Goal: Task Accomplishment & Management: Use online tool/utility

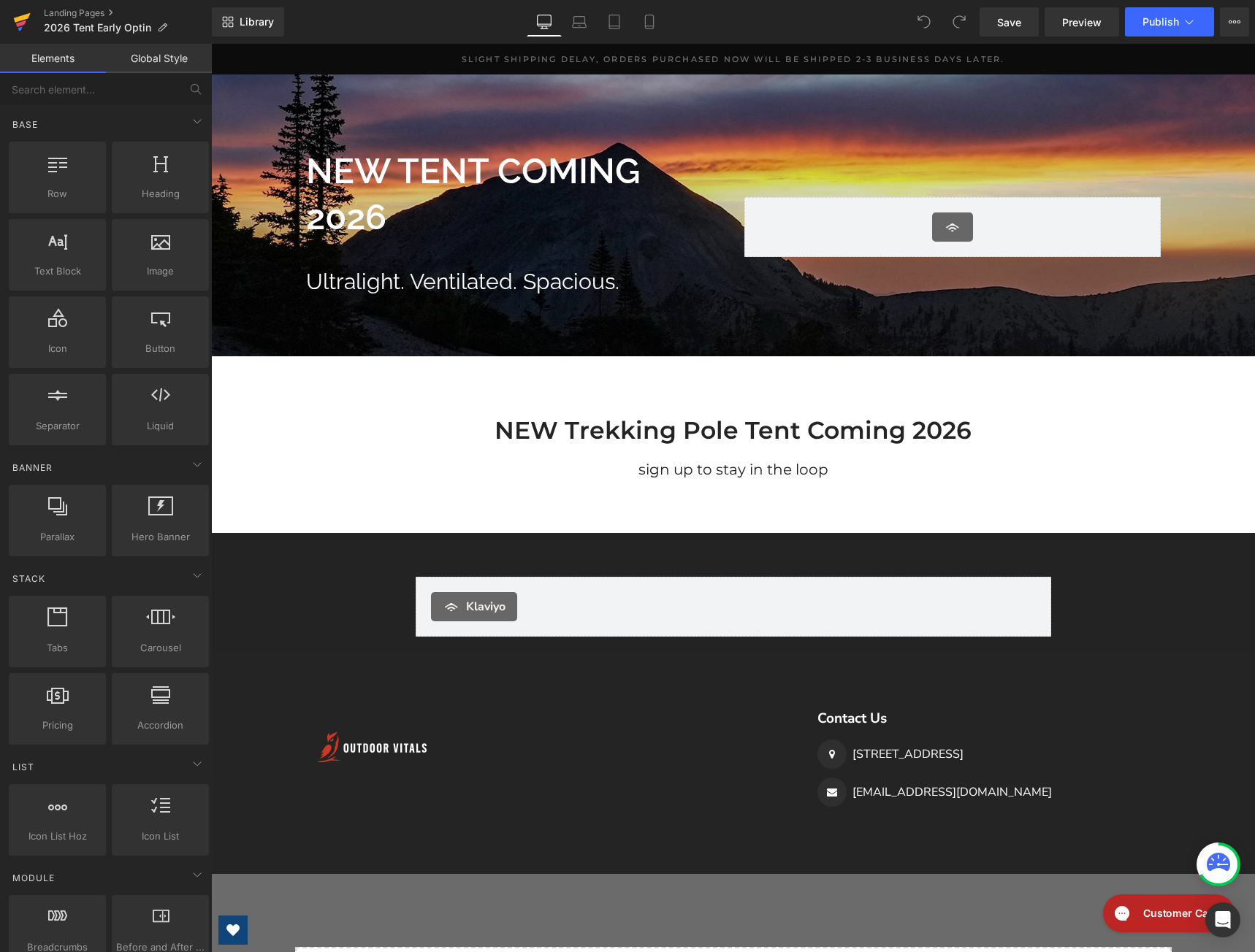
click at [24, 22] on icon at bounding box center [21, 24] width 10 height 7
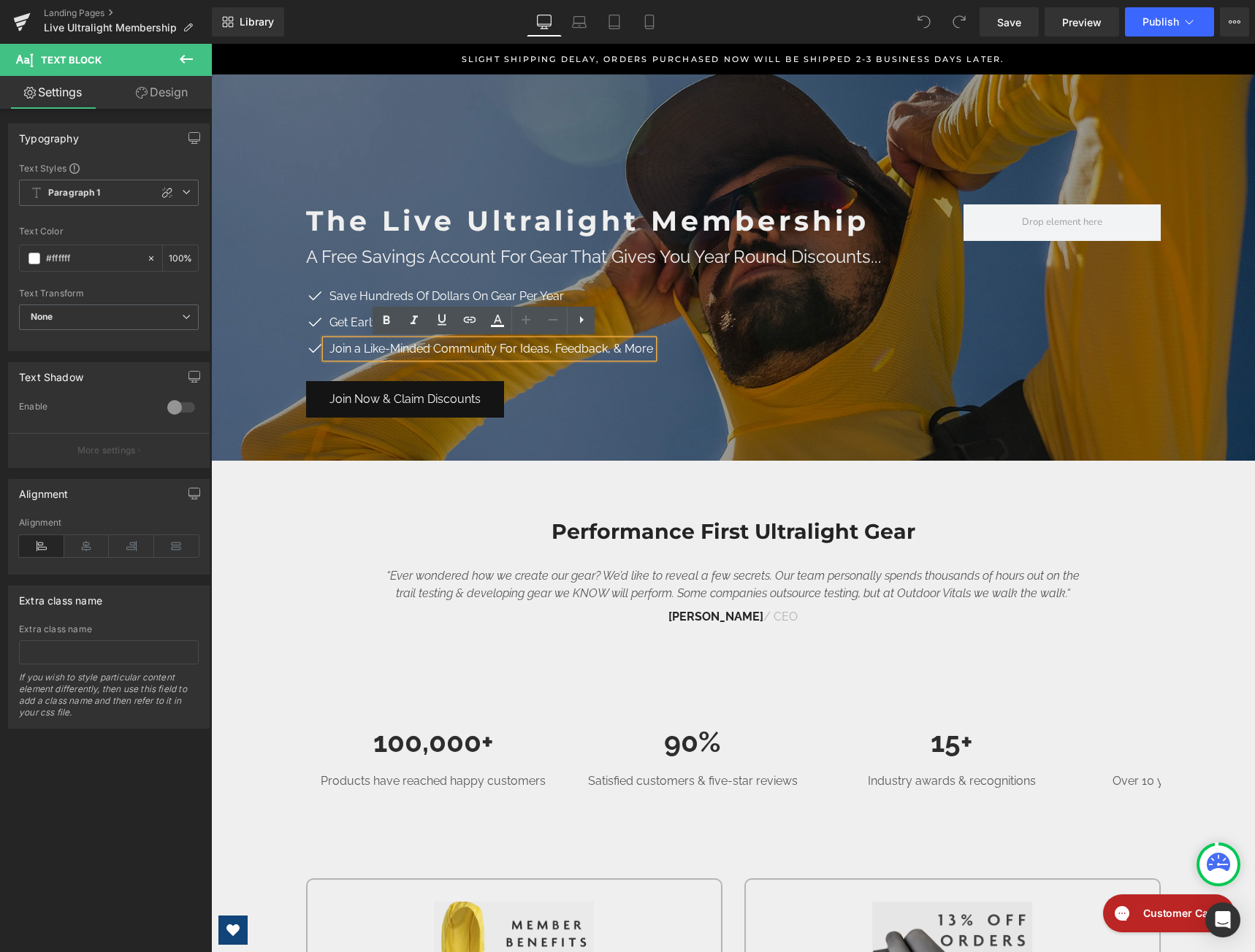
click at [274, 374] on span "The Live Ultralight Membership Heading A Free Savings Account For Gear That Giv…" at bounding box center [733, 303] width 1044 height 243
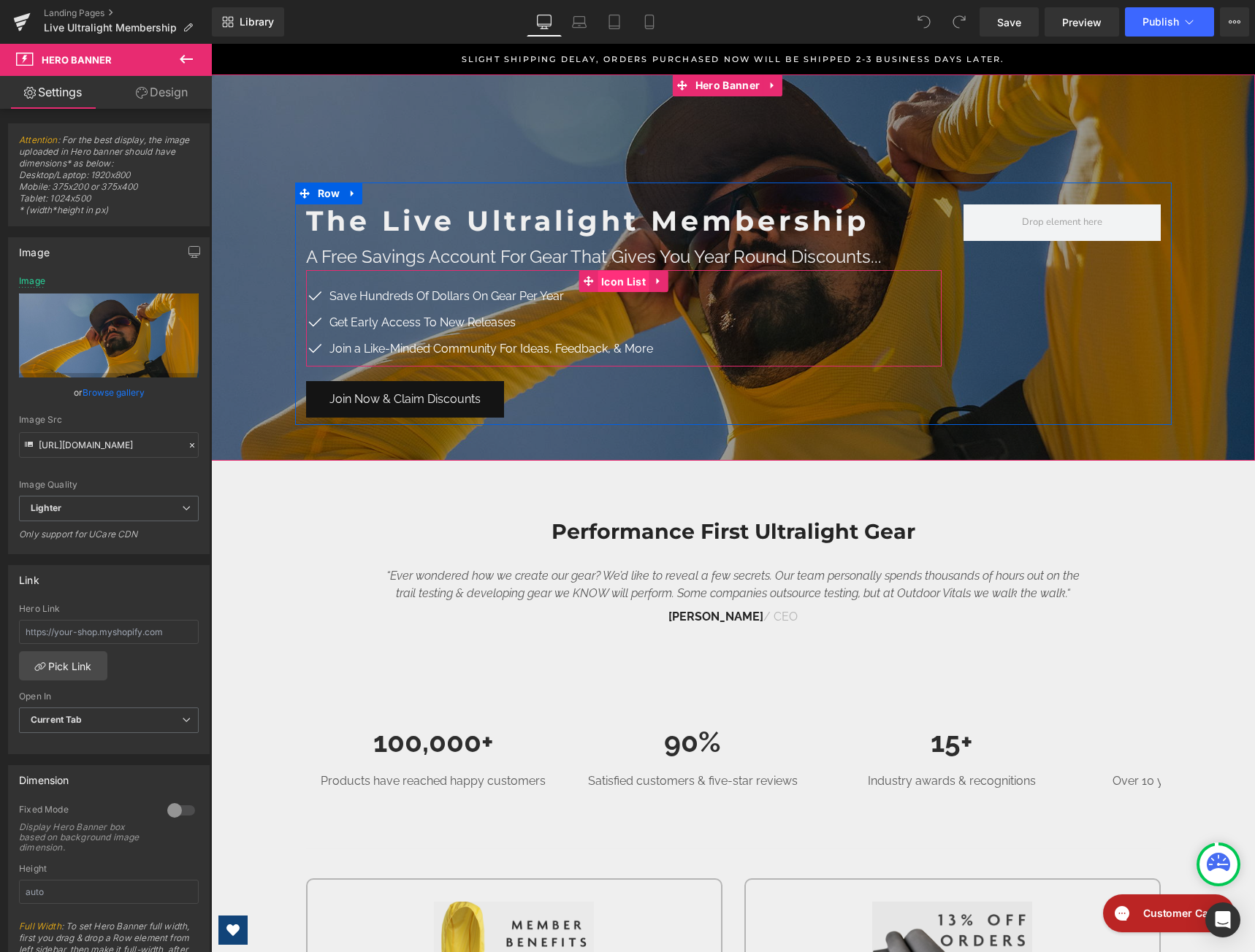
click at [612, 287] on span "Icon List" at bounding box center [623, 282] width 52 height 22
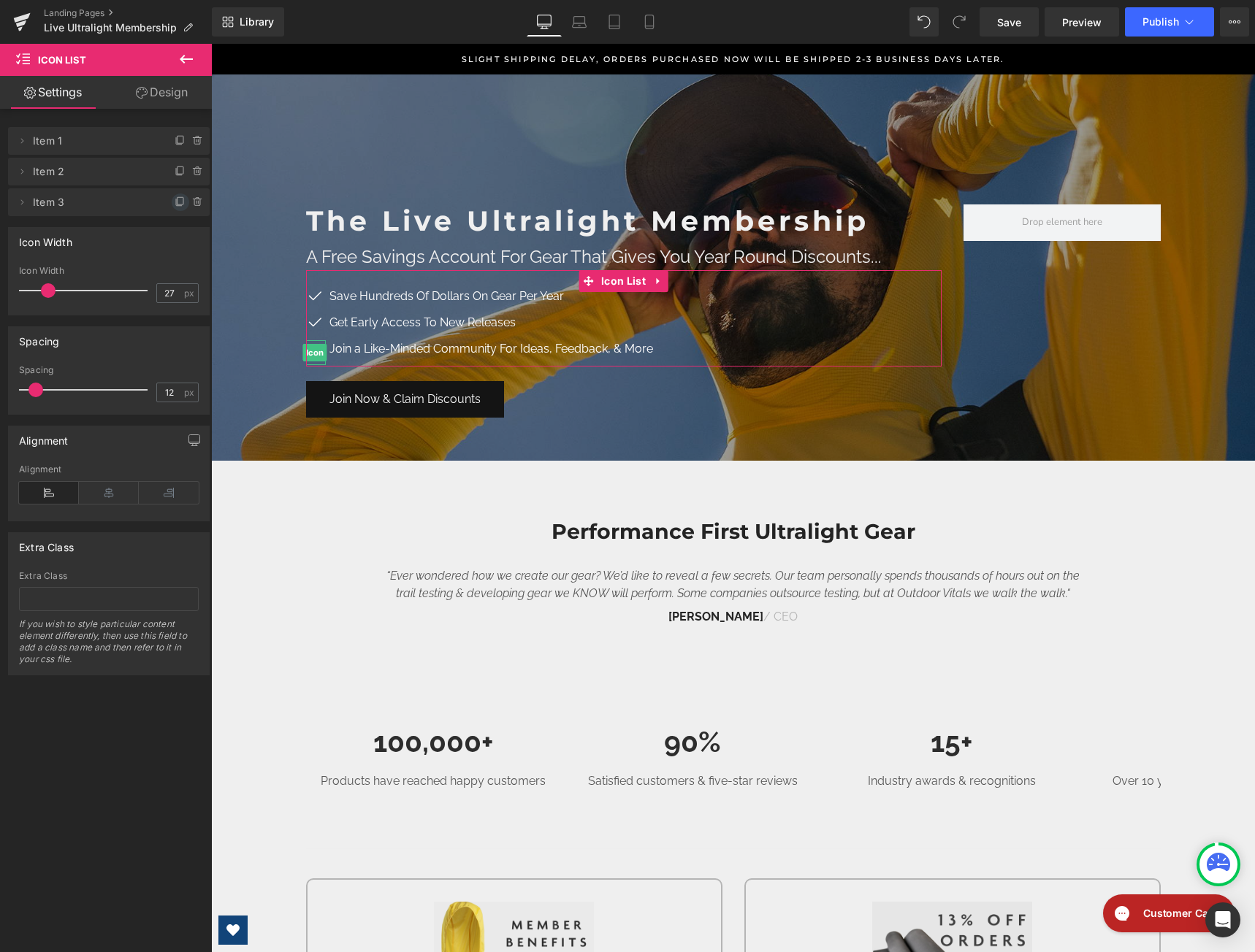
click at [177, 203] on icon at bounding box center [180, 200] width 6 height 7
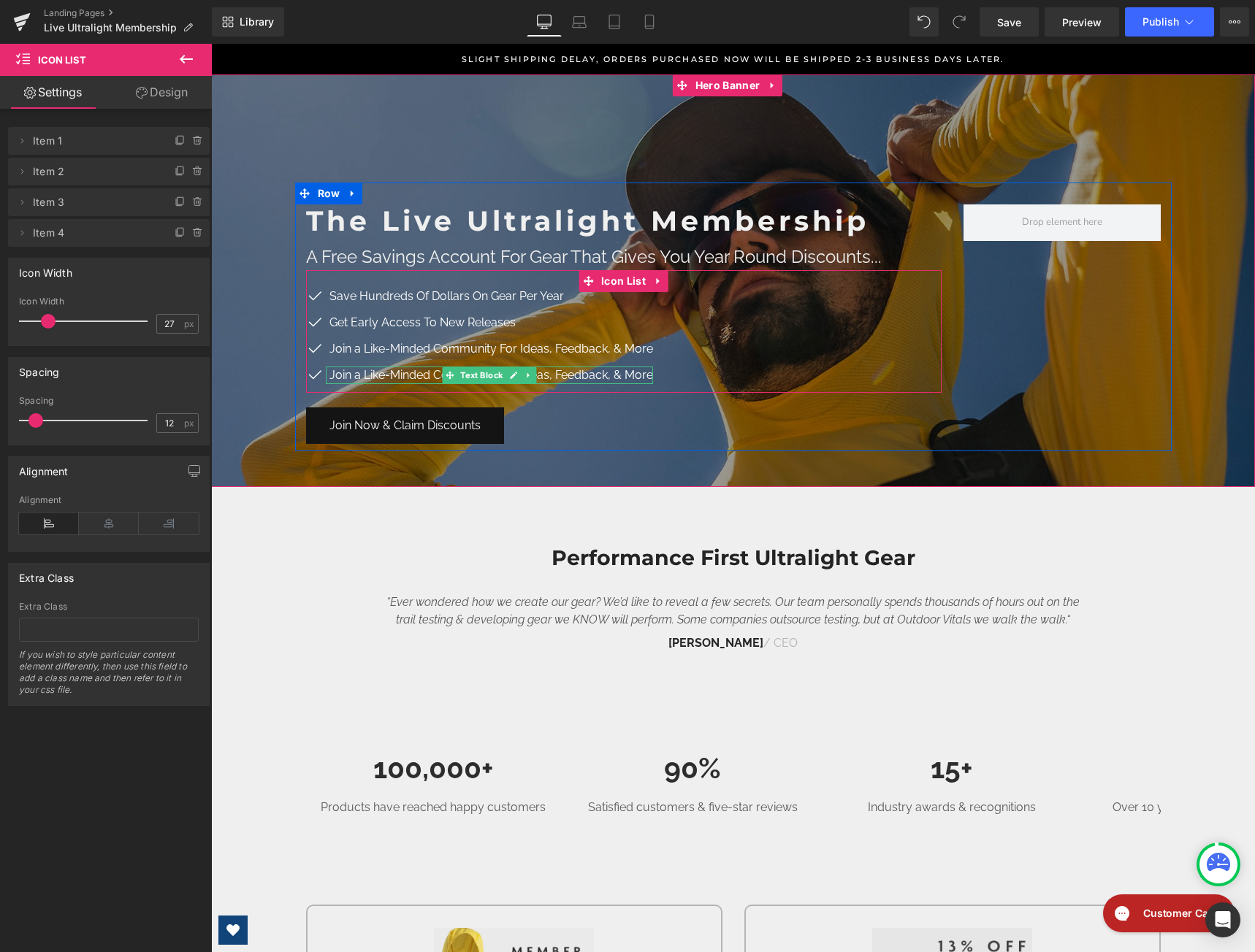
click at [638, 376] on p "Join a Like-Minded Community For Ideas, Feedback, & More" at bounding box center [492, 375] width 324 height 18
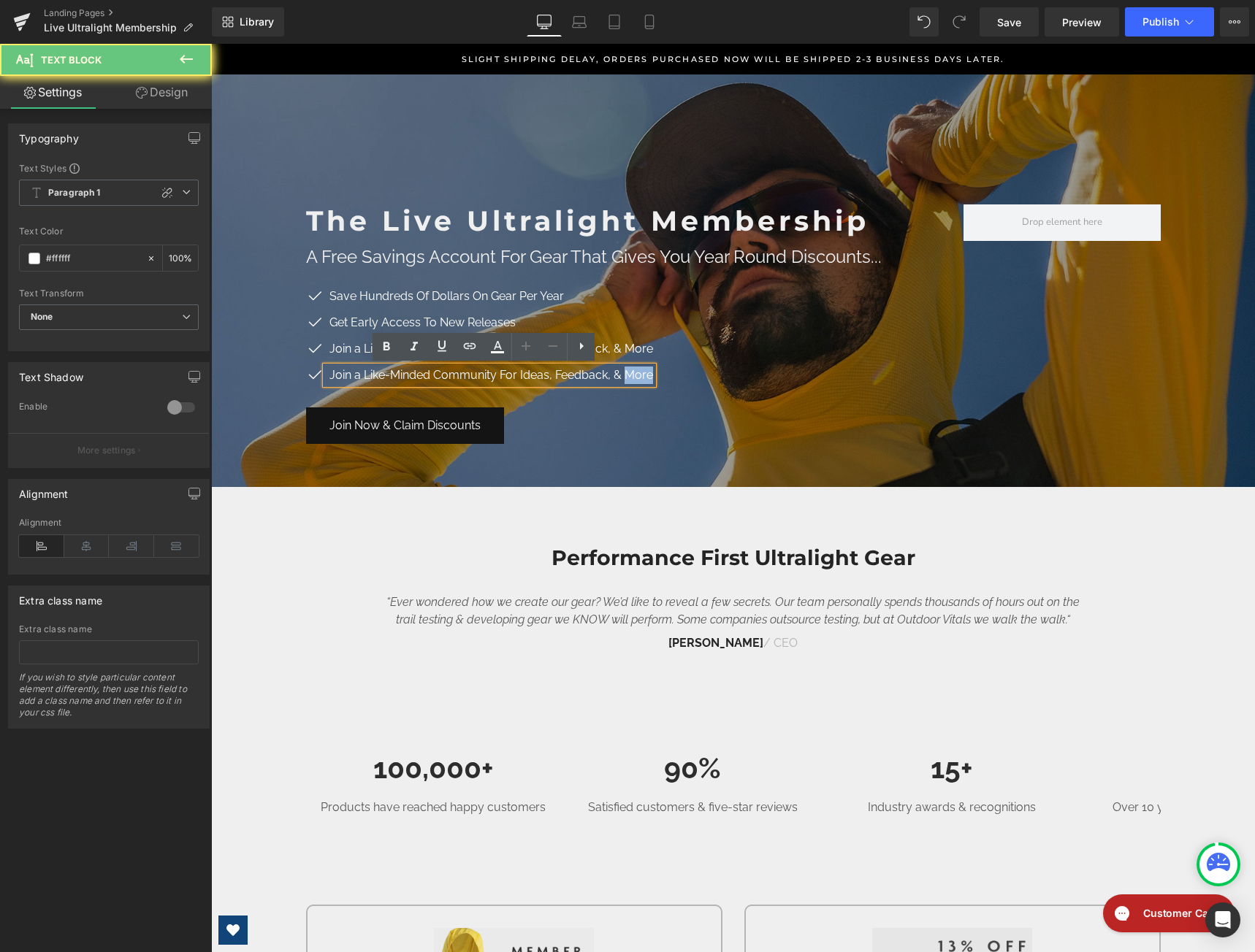
click at [638, 376] on p "Join a Like-Minded Community For Ideas, Feedback, & More" at bounding box center [492, 375] width 324 height 18
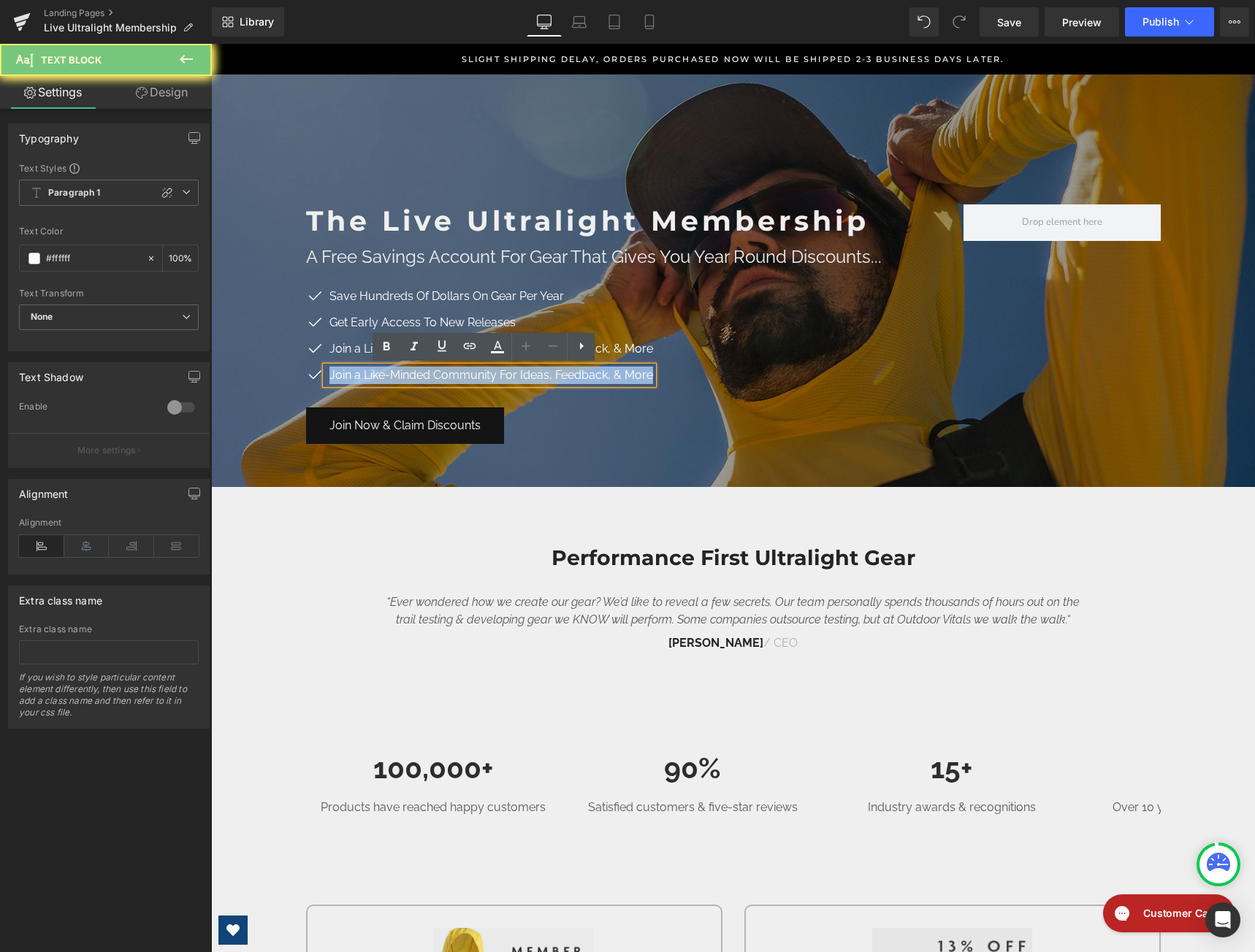
click at [638, 376] on p "Join a Like-Minded Community For Ideas, Feedback, & More" at bounding box center [492, 375] width 324 height 18
click at [643, 376] on p "Join a Like-Minded Community For Ideas, Feedback, & More" at bounding box center [492, 375] width 324 height 18
drag, startPoint x: 646, startPoint y: 376, endPoint x: 320, endPoint y: 375, distance: 326.0
click at [326, 375] on div "Join a Like-Minded Community For Ideas, Feedback, & More" at bounding box center [489, 375] width 327 height 18
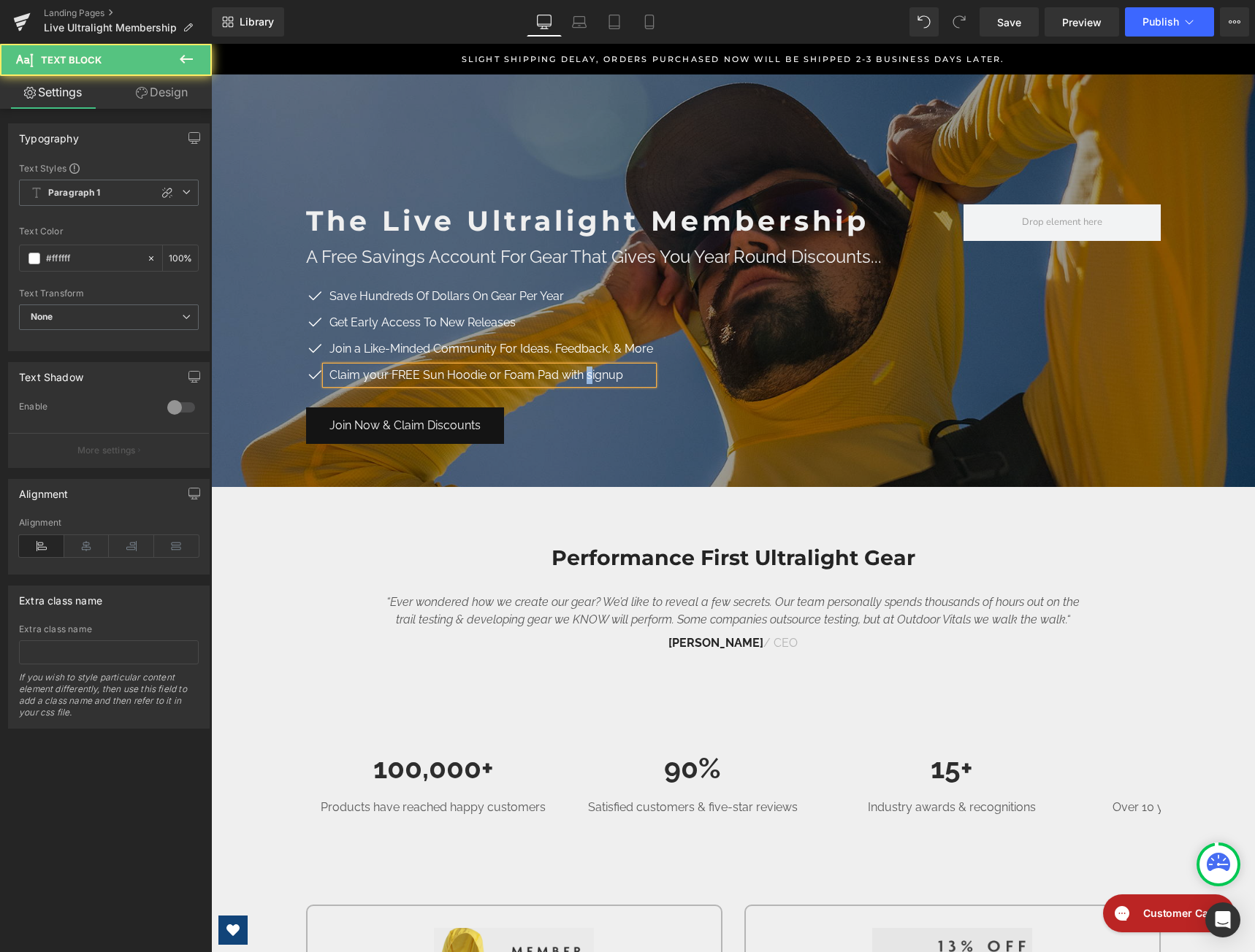
click at [581, 380] on p "Claim your FREE Sun Hoodie or Foam Pad with signup" at bounding box center [492, 375] width 324 height 18
click at [555, 377] on p "Claim your FREE Sun Hoodie or Foam Pad with Signup" at bounding box center [492, 375] width 324 height 18
click at [361, 374] on p "Claim your FREE Sun Hoodie or Foam Pad With Signup" at bounding box center [492, 375] width 324 height 18
click at [635, 378] on p "Claim Your FREE Sun Hoodie or Foam Pad With Signup" at bounding box center [492, 375] width 324 height 18
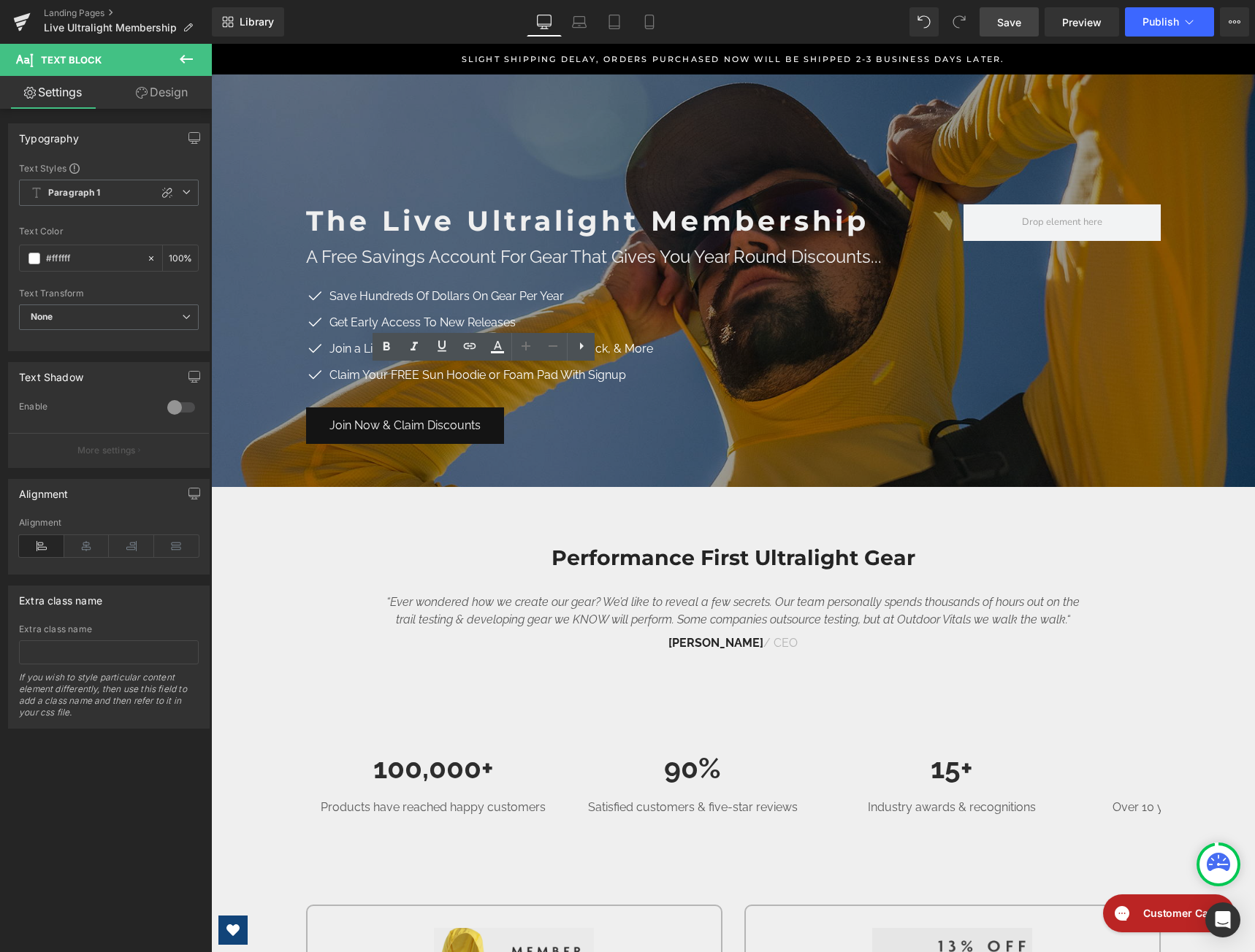
click at [1015, 24] on span "Save" at bounding box center [1008, 22] width 24 height 15
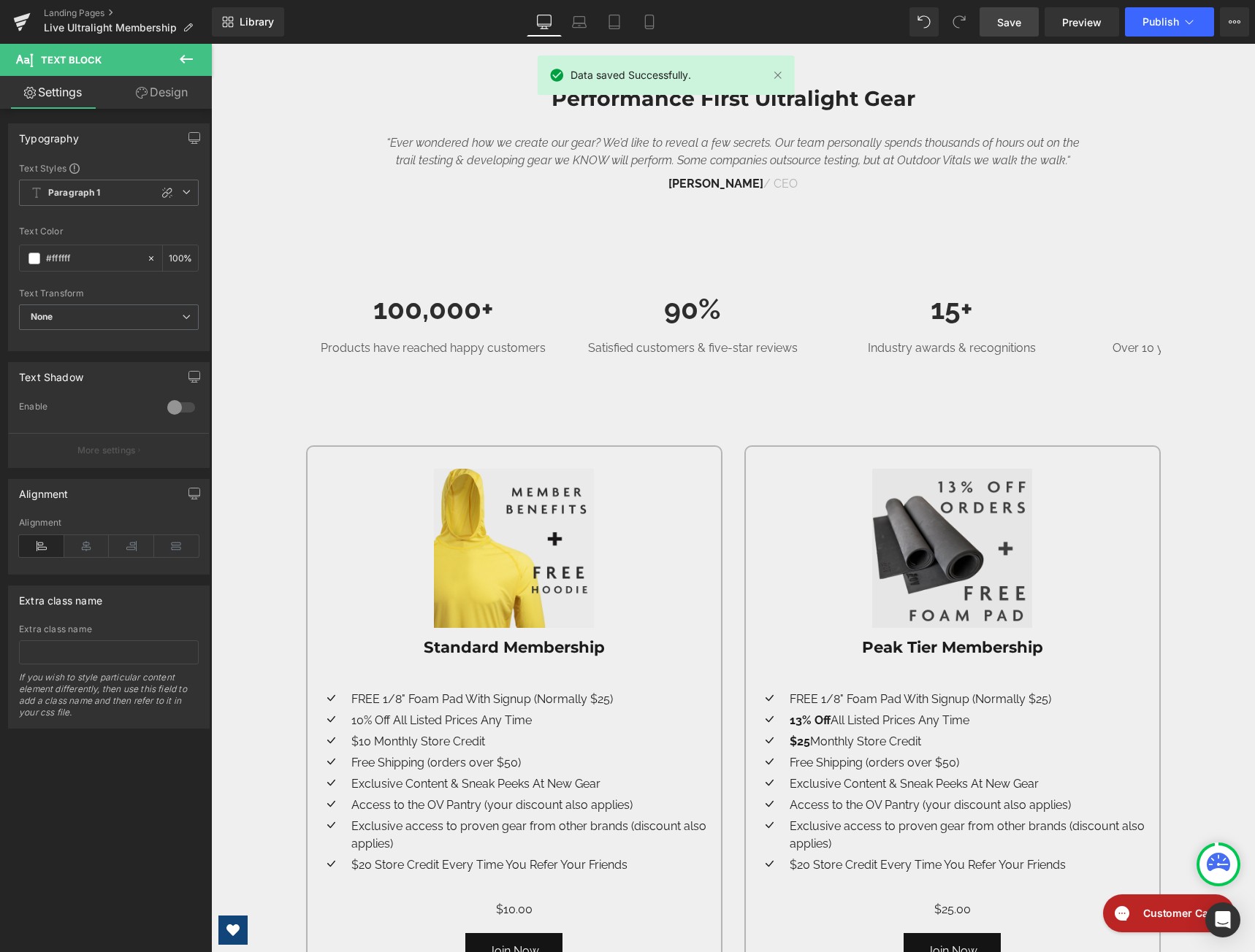
scroll to position [584, 0]
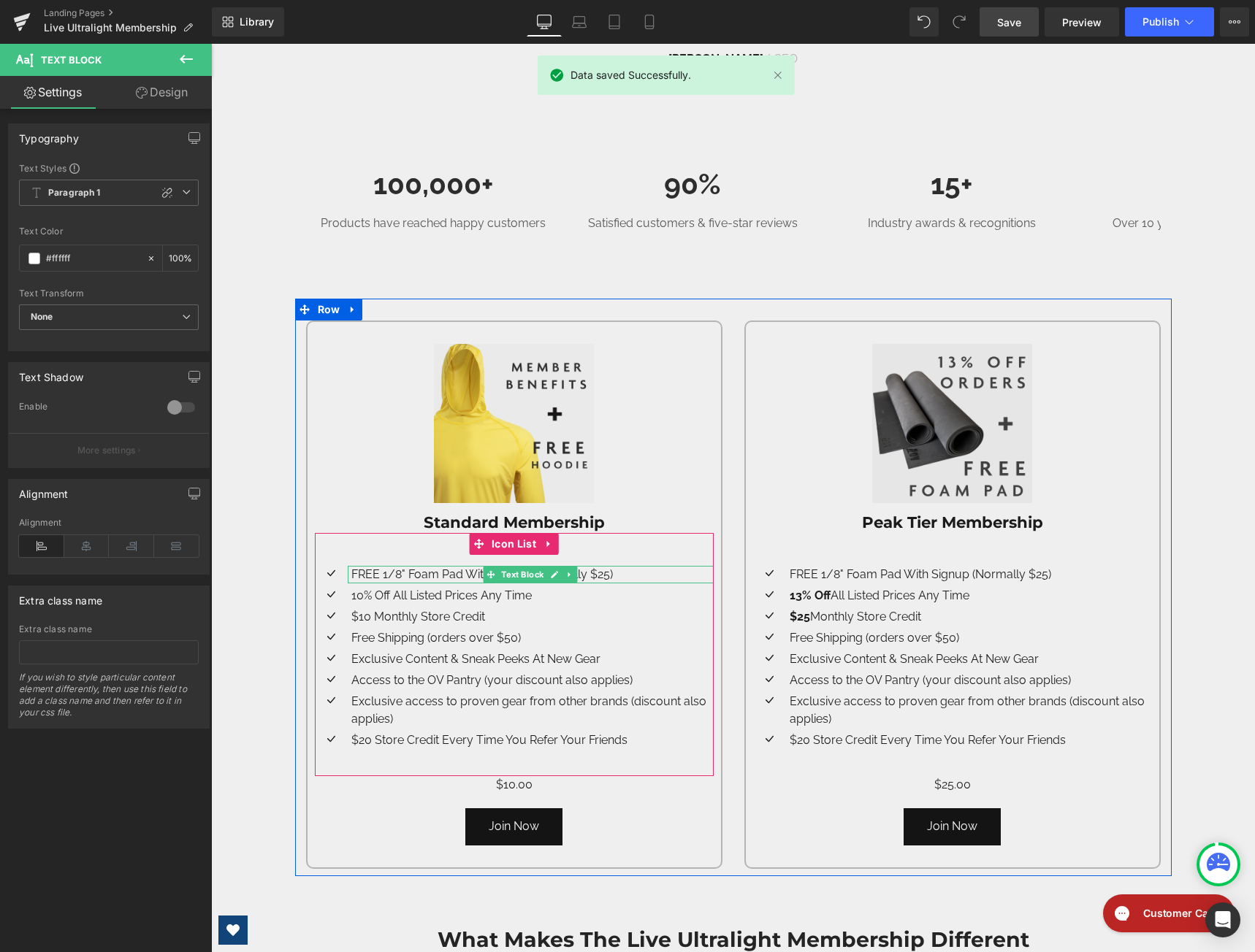
click at [472, 579] on p "FREE 1/8" Foam Pad With Signup (Normally $25)" at bounding box center [532, 575] width 362 height 18
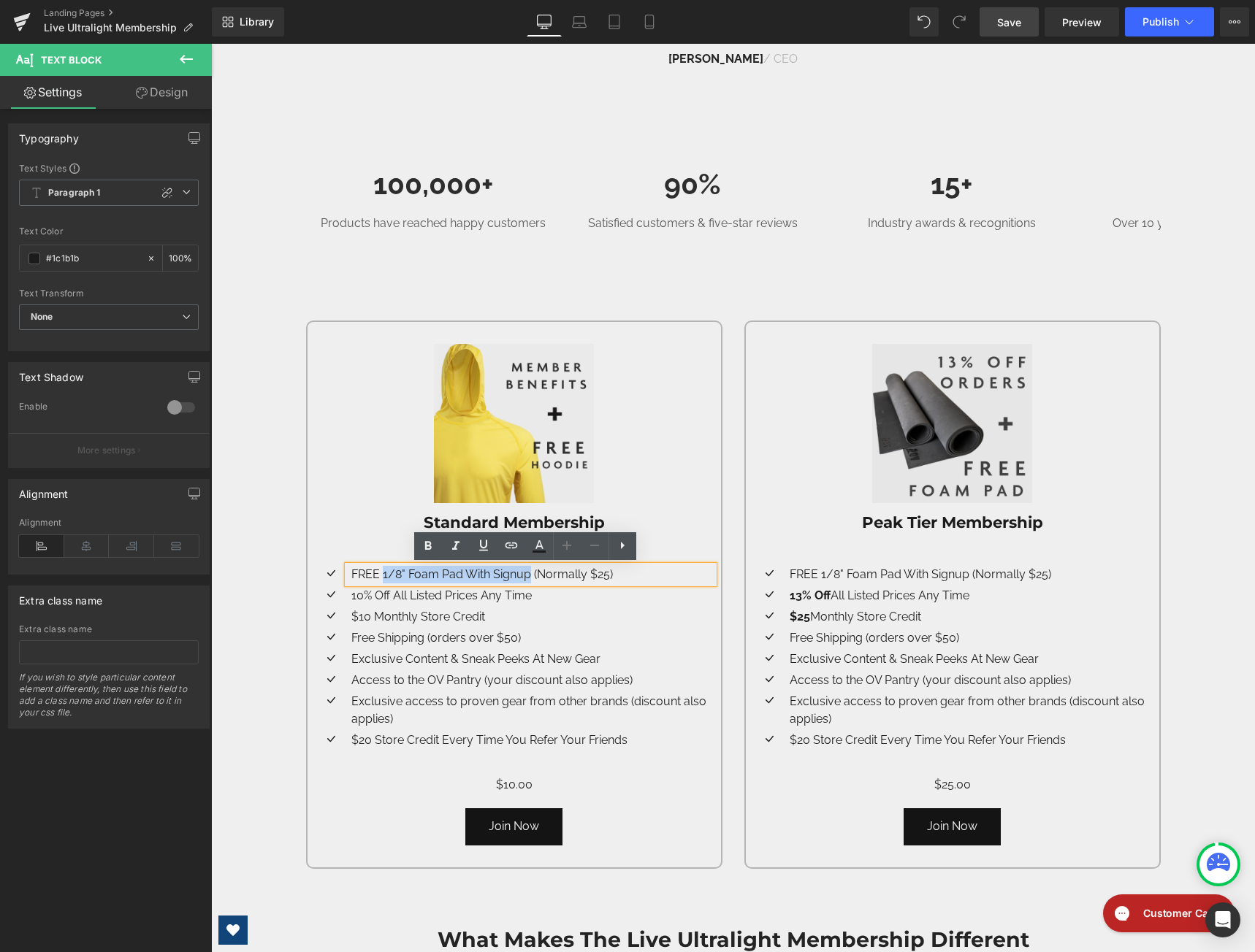
drag, startPoint x: 525, startPoint y: 574, endPoint x: 378, endPoint y: 581, distance: 147.2
click at [378, 581] on p "FREE 1/8" Foam Pad With Signup (Normally $25)" at bounding box center [532, 575] width 362 height 18
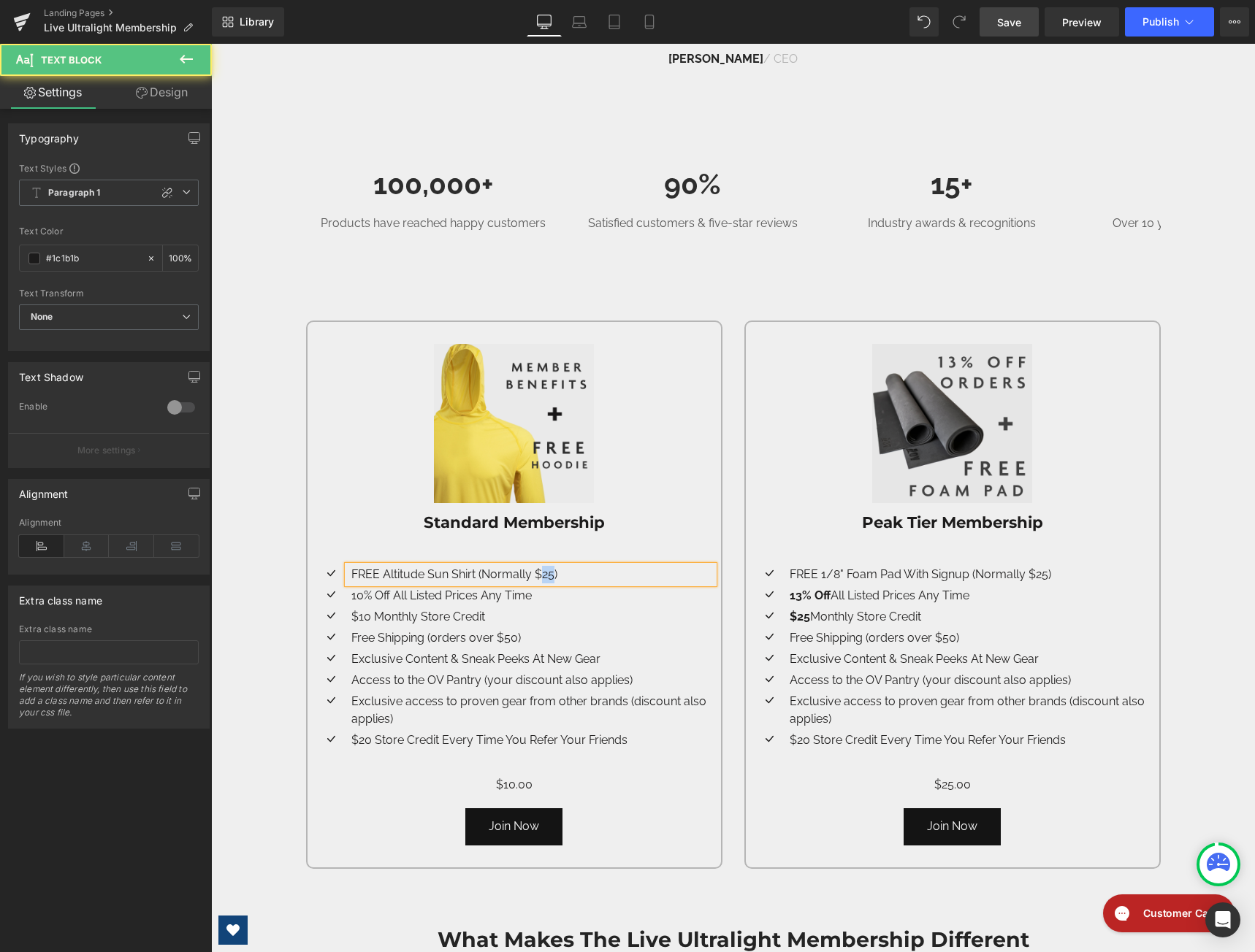
drag, startPoint x: 546, startPoint y: 576, endPoint x: 537, endPoint y: 582, distance: 10.8
click at [537, 582] on p "FREE Altitude Sun Shirt (Normally $25)" at bounding box center [532, 575] width 362 height 18
click at [1160, 26] on span "Publish" at bounding box center [1160, 22] width 36 height 12
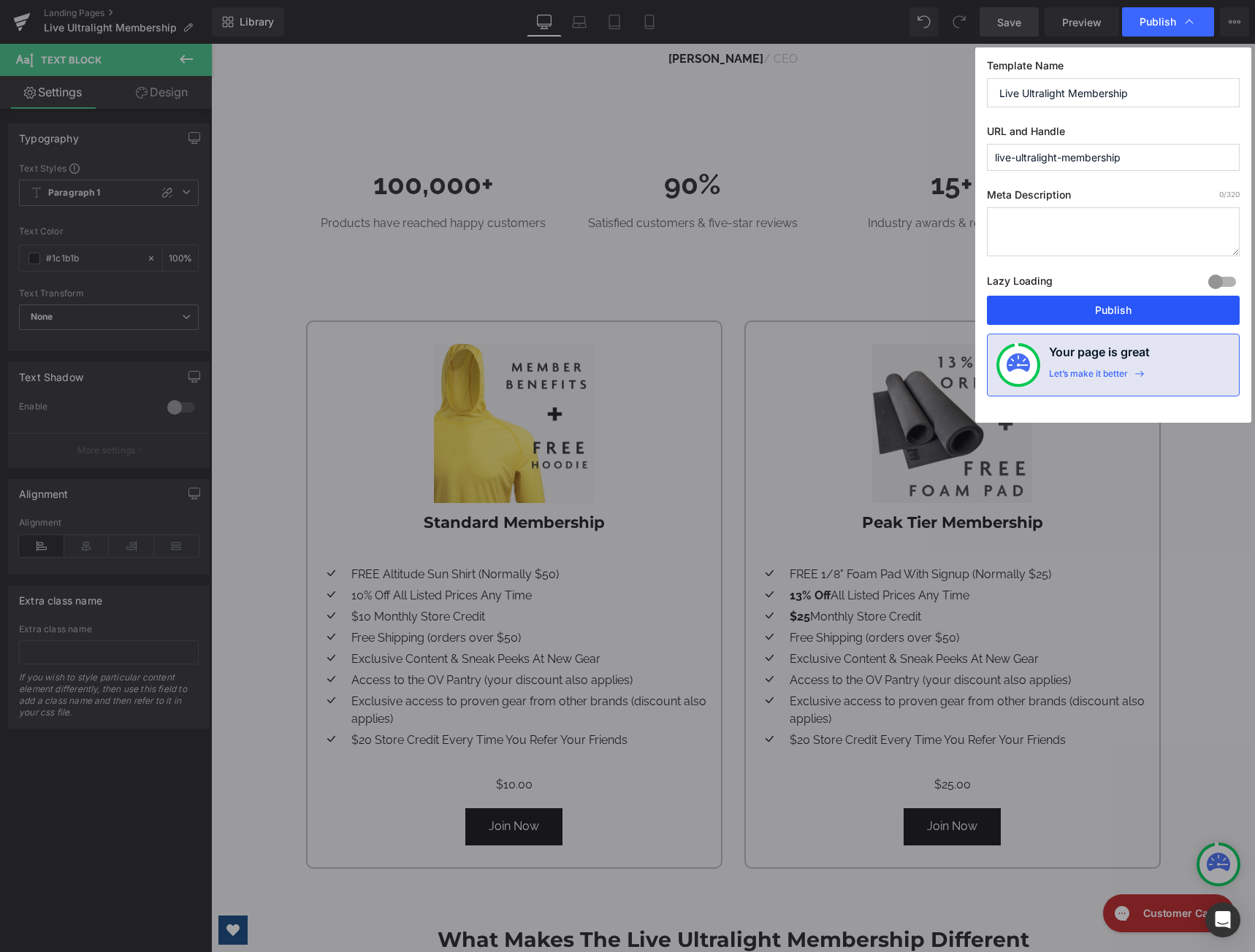
click at [1087, 307] on button "Publish" at bounding box center [1113, 310] width 253 height 29
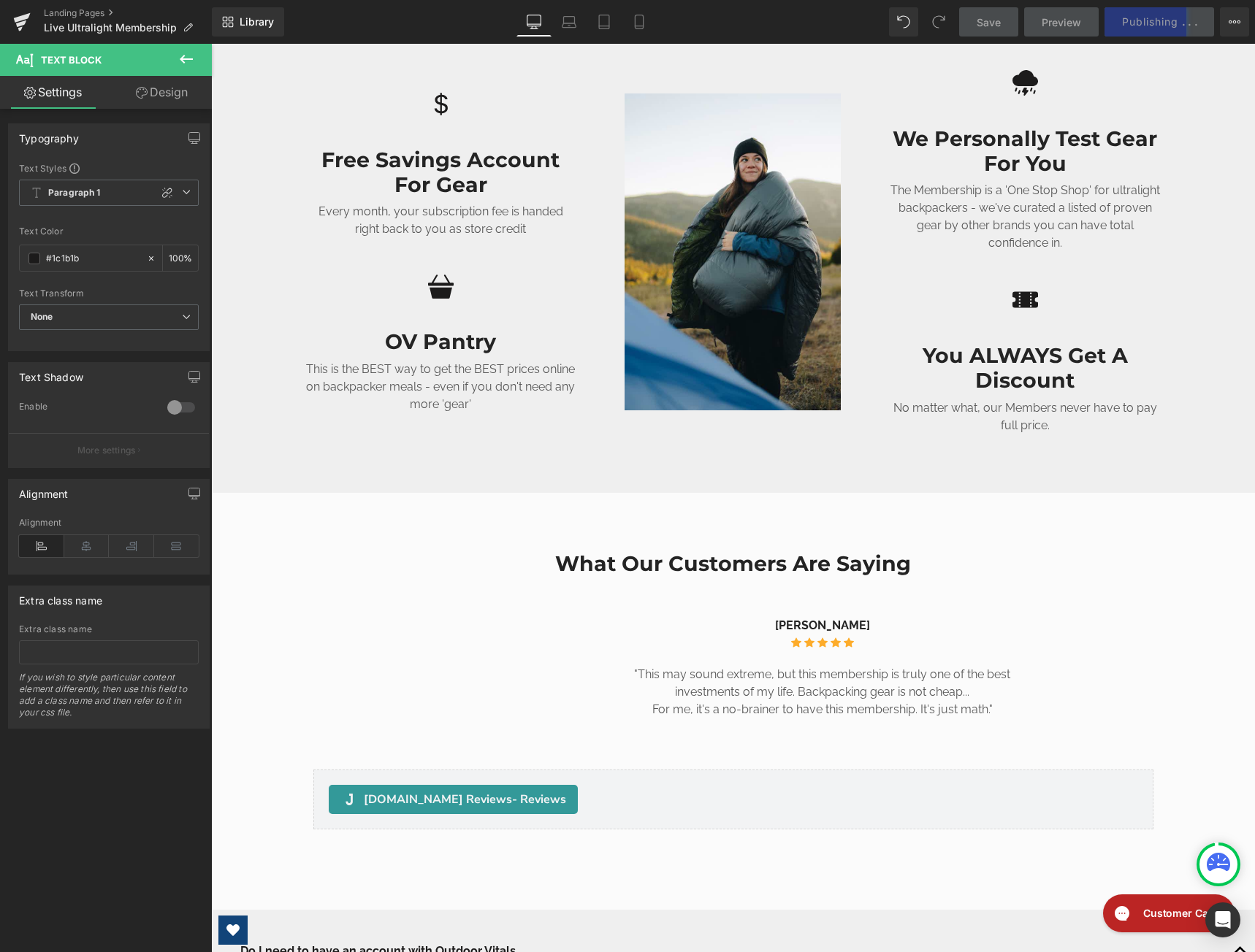
scroll to position [1460, 0]
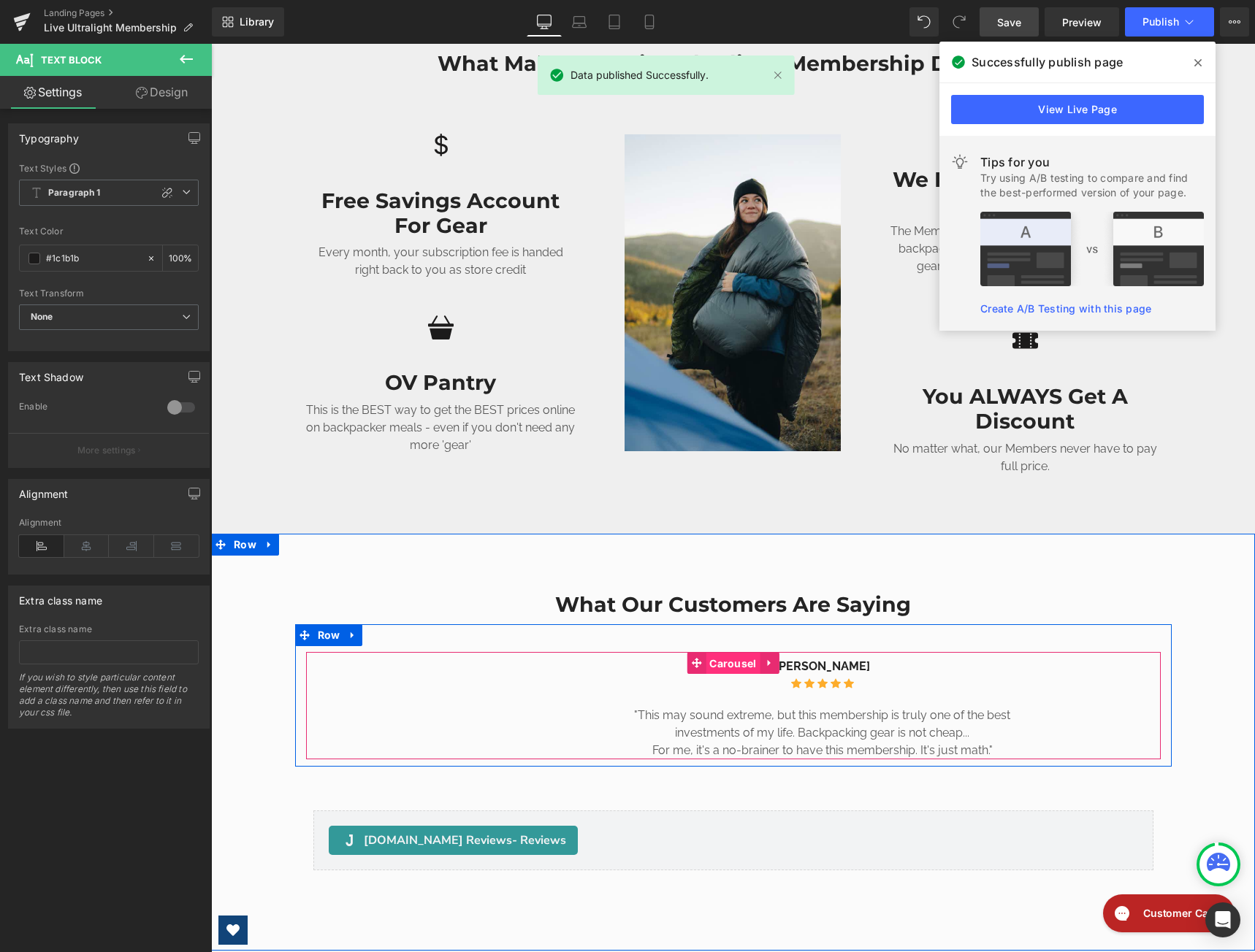
click at [724, 658] on span "Carousel" at bounding box center [733, 664] width 54 height 22
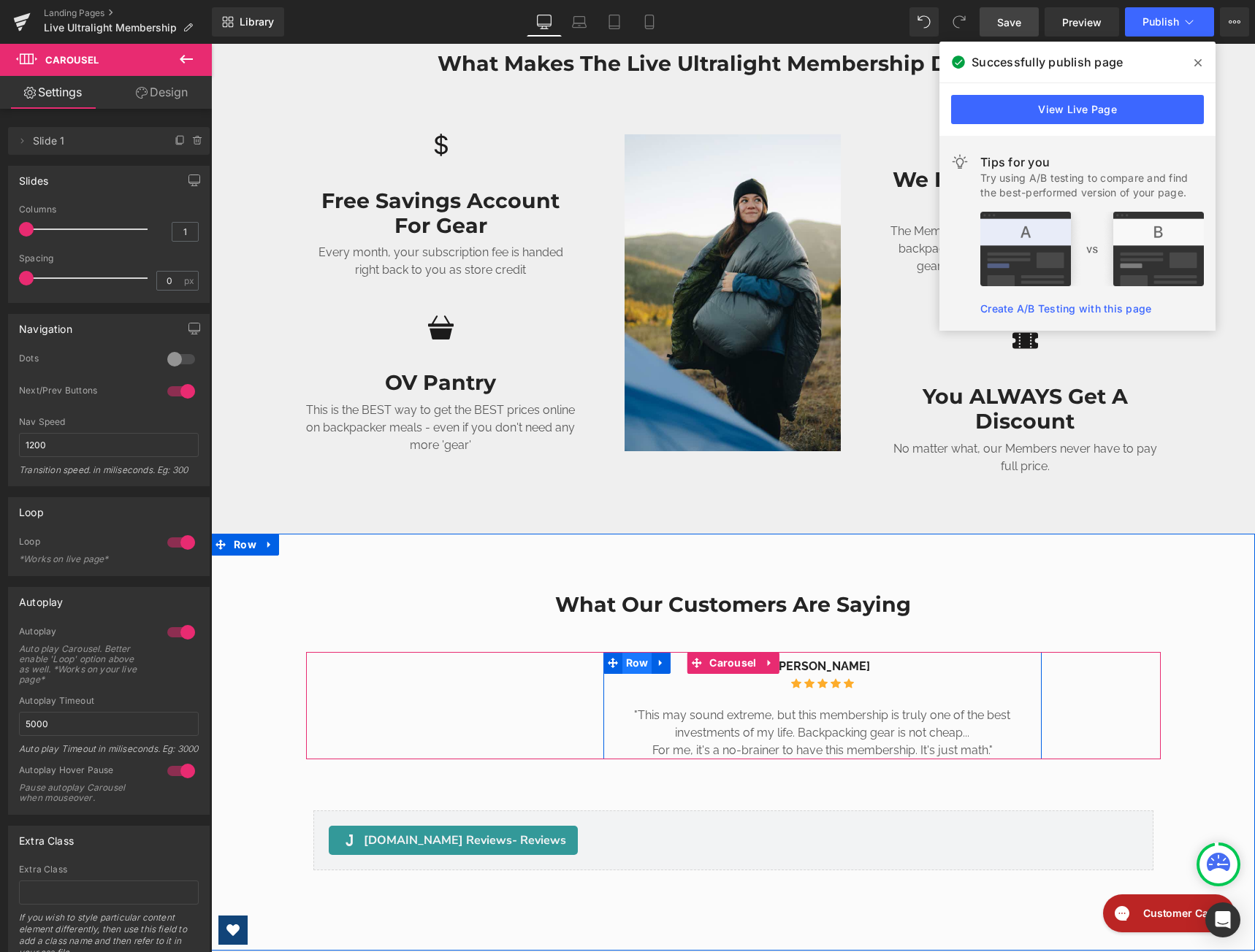
click at [631, 665] on span "Row" at bounding box center [637, 663] width 30 height 22
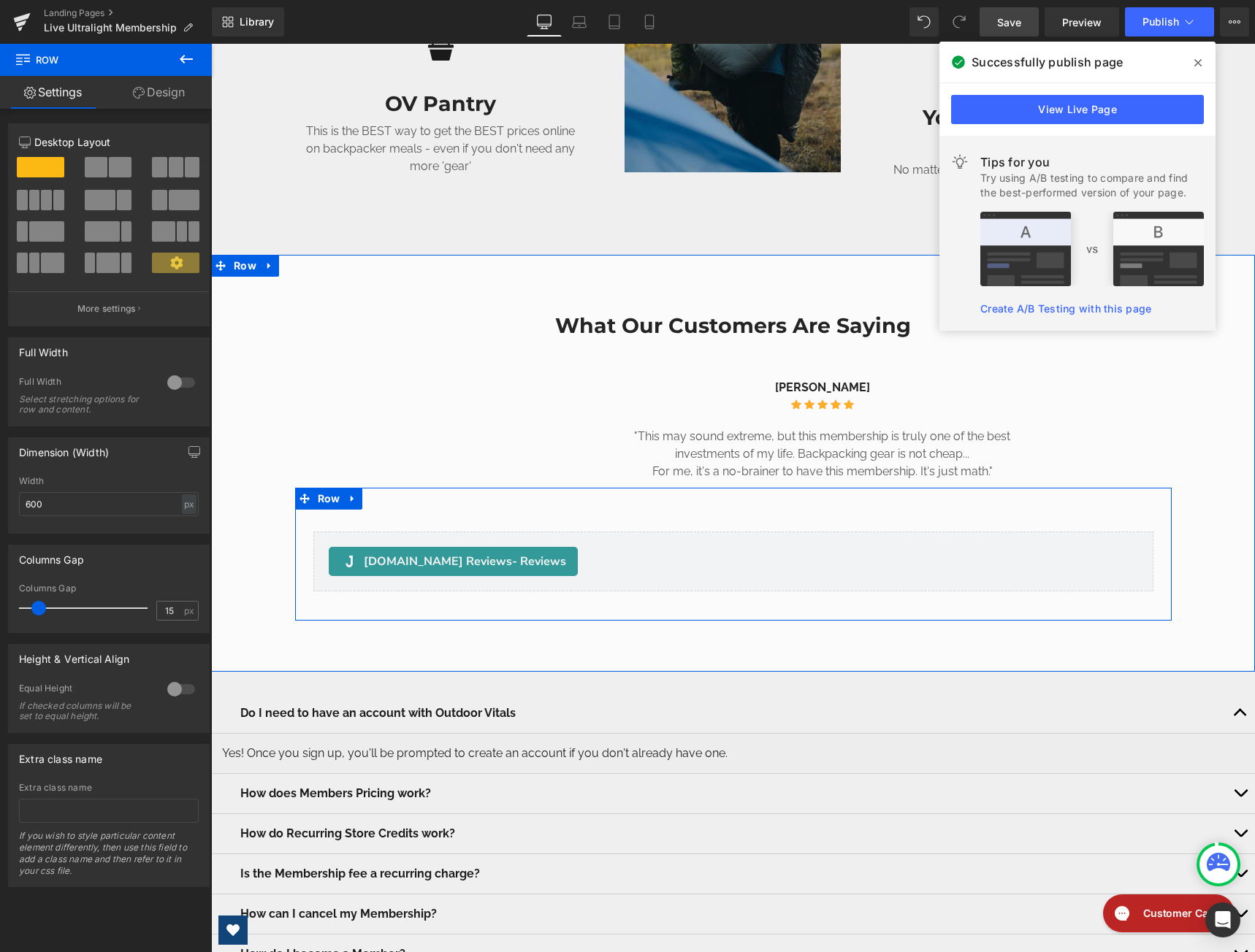
scroll to position [1752, 0]
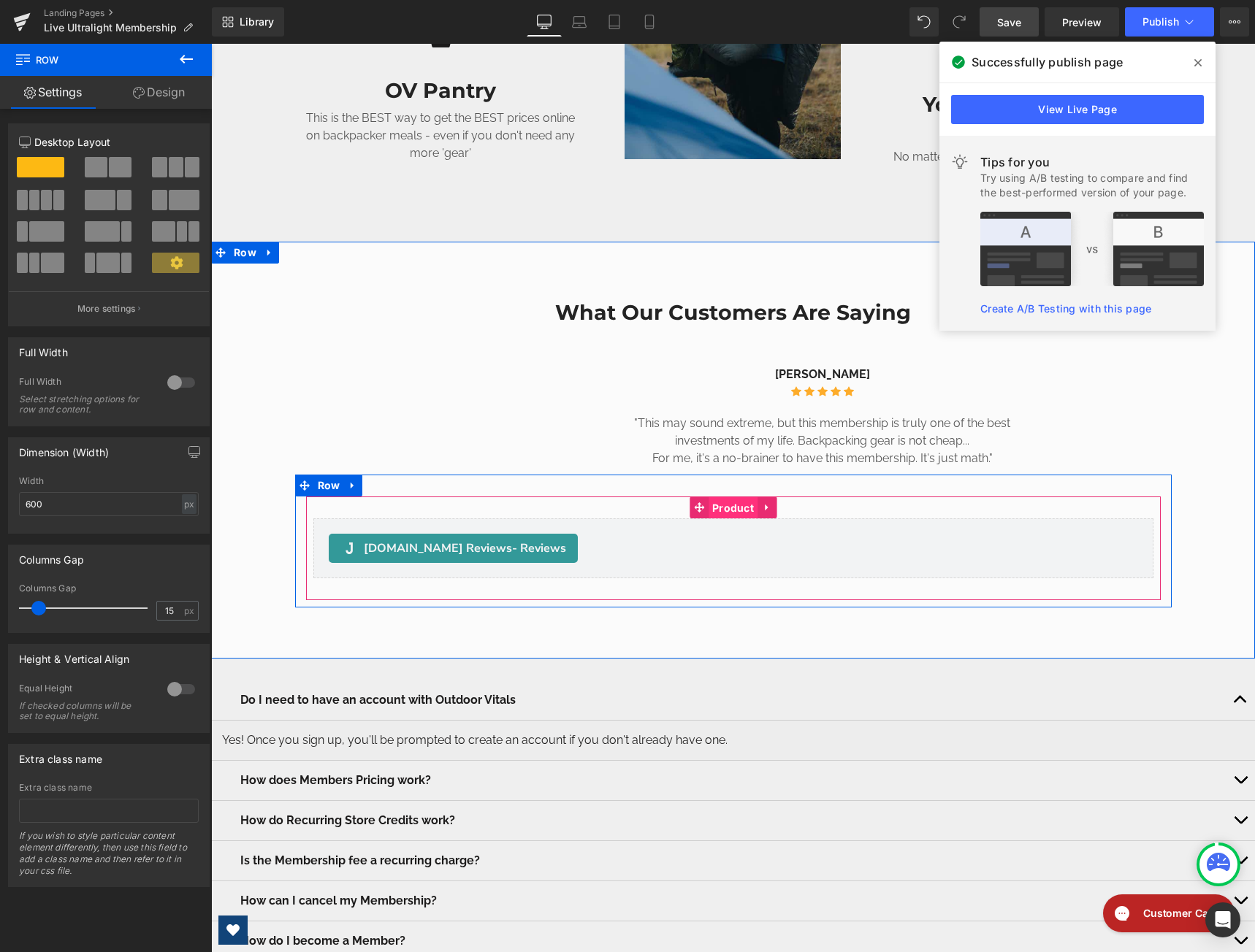
click at [723, 511] on span "Product" at bounding box center [733, 508] width 49 height 22
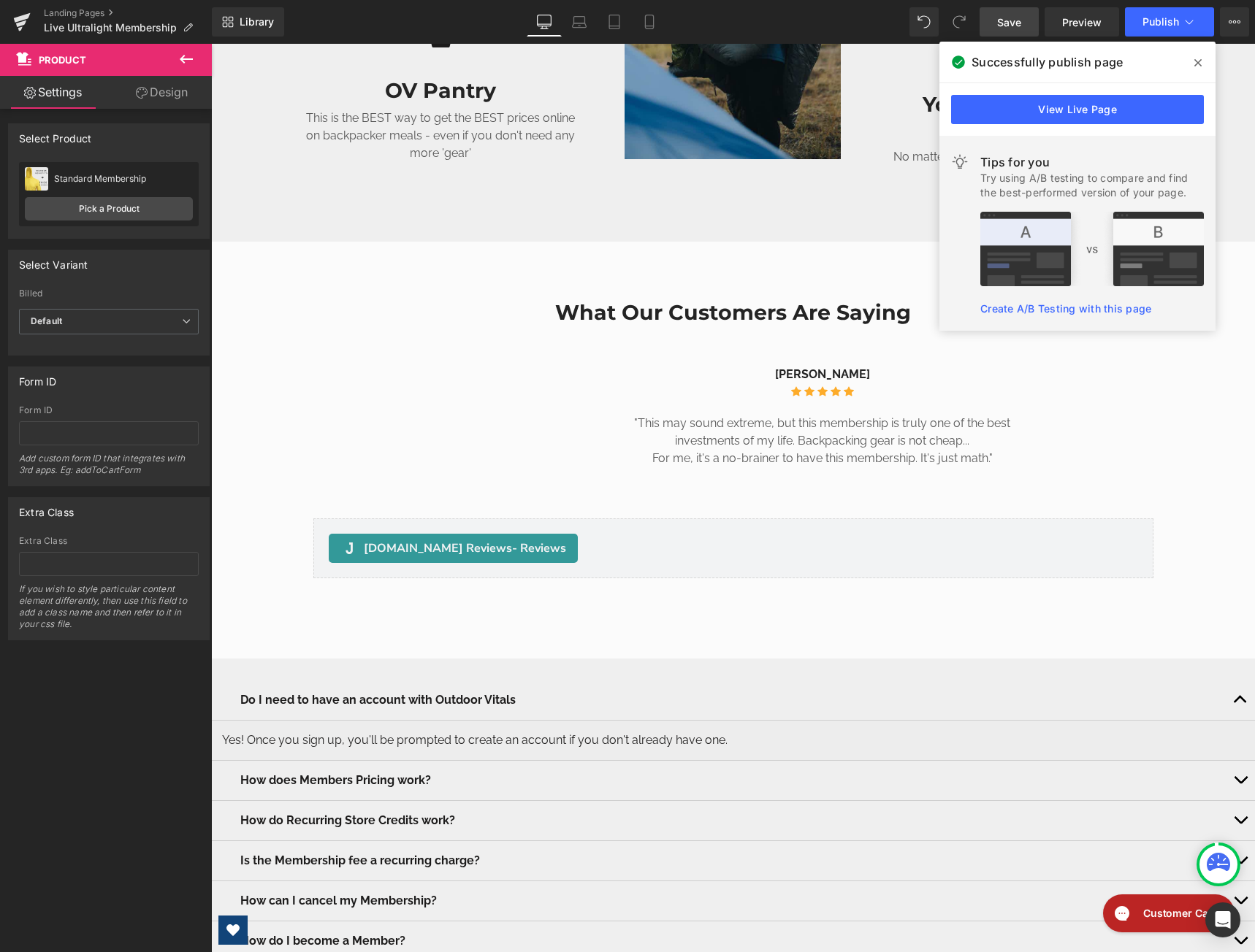
click at [1017, 25] on span "Save" at bounding box center [1008, 22] width 24 height 15
click at [1200, 59] on icon at bounding box center [1197, 62] width 7 height 12
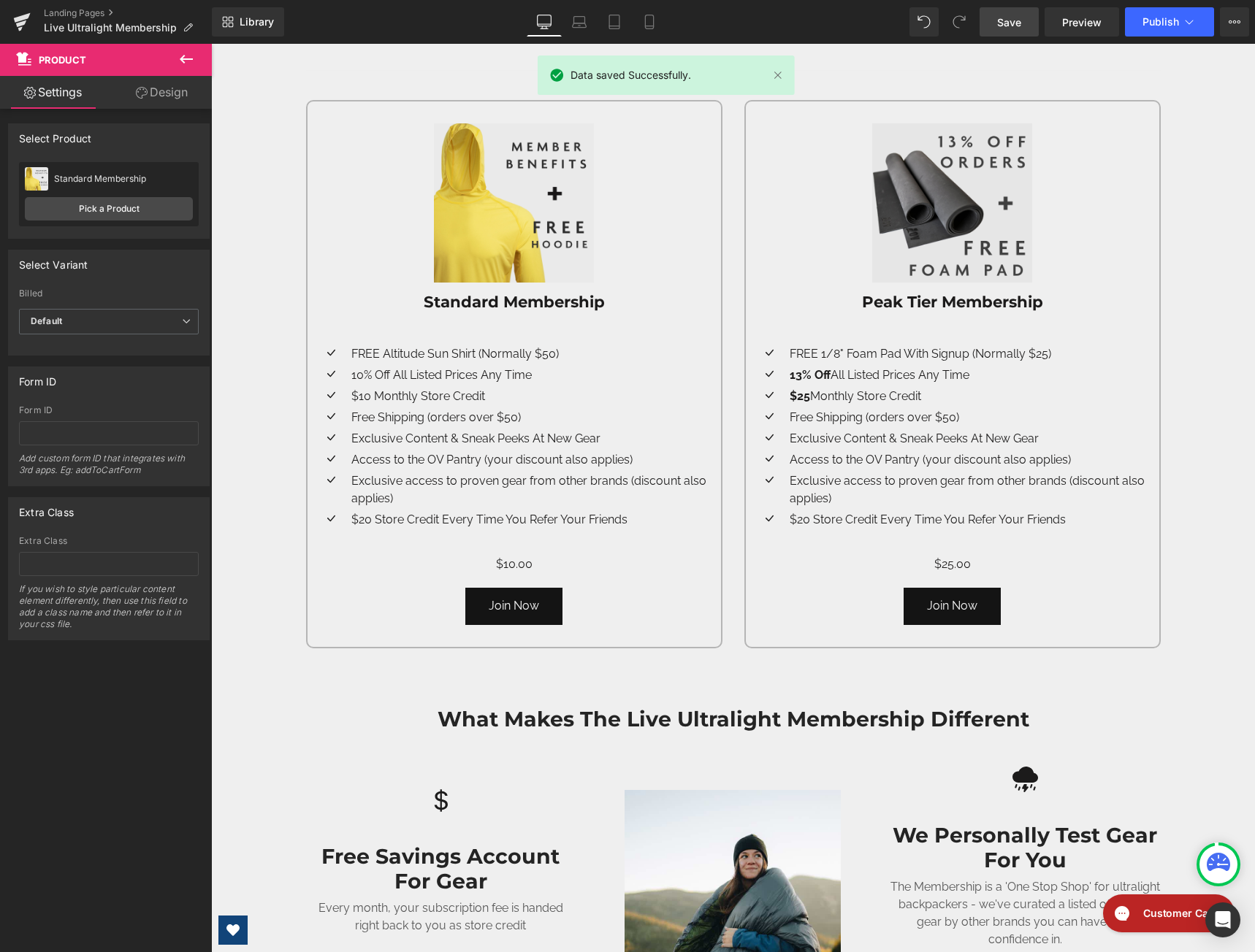
scroll to position [803, 0]
